Goal: Task Accomplishment & Management: Manage account settings

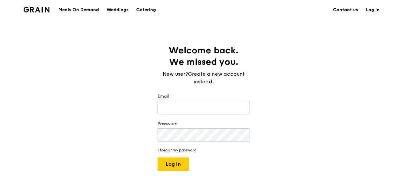
click at [219, 108] on input "Email" at bounding box center [204, 107] width 92 height 13
type input "[EMAIL_ADDRESS][DOMAIN_NAME]"
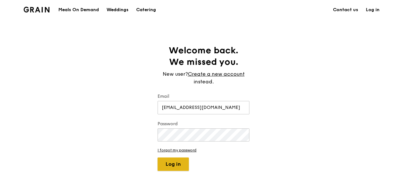
click at [172, 163] on button "Log in" at bounding box center [173, 163] width 31 height 13
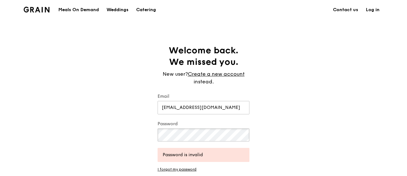
click at [132, 132] on div "Welcome back. We missed you. New user? Create a new account instead. Email [EMA…" at bounding box center [203, 117] width 407 height 145
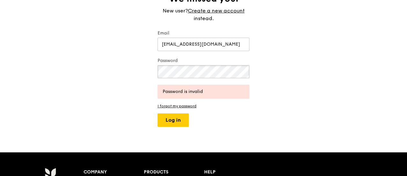
scroll to position [64, 0]
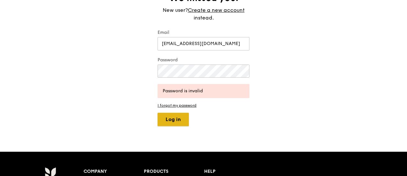
click at [174, 118] on button "Log in" at bounding box center [173, 119] width 31 height 13
click at [178, 104] on link "I forgot my password" at bounding box center [204, 105] width 92 height 4
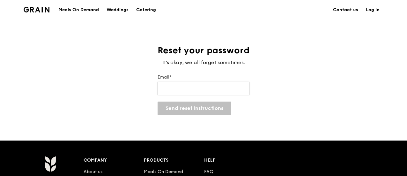
click at [181, 91] on input "Email*" at bounding box center [204, 88] width 92 height 13
type input "[EMAIL_ADDRESS][DOMAIN_NAME]"
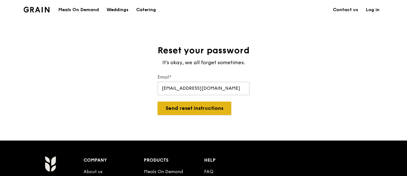
click at [195, 105] on button "Send reset instructions" at bounding box center [195, 108] width 74 height 13
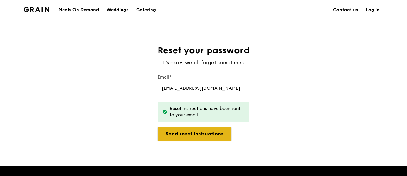
click at [188, 132] on button "Send reset instructions" at bounding box center [195, 133] width 74 height 13
